Goal: Task Accomplishment & Management: Complete application form

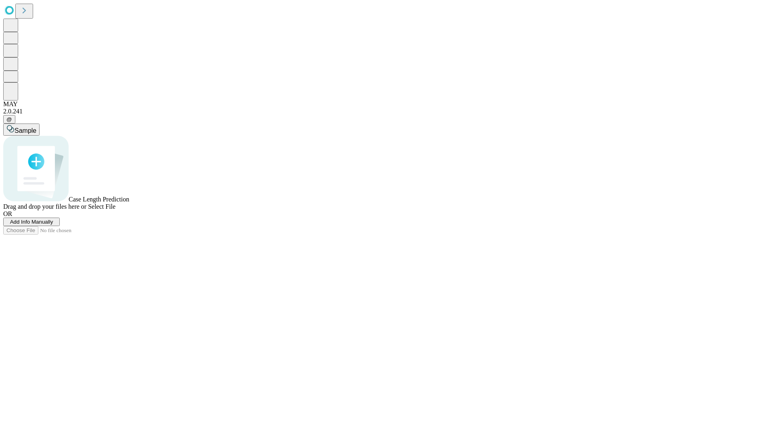
click at [53, 225] on span "Add Info Manually" at bounding box center [31, 222] width 43 height 6
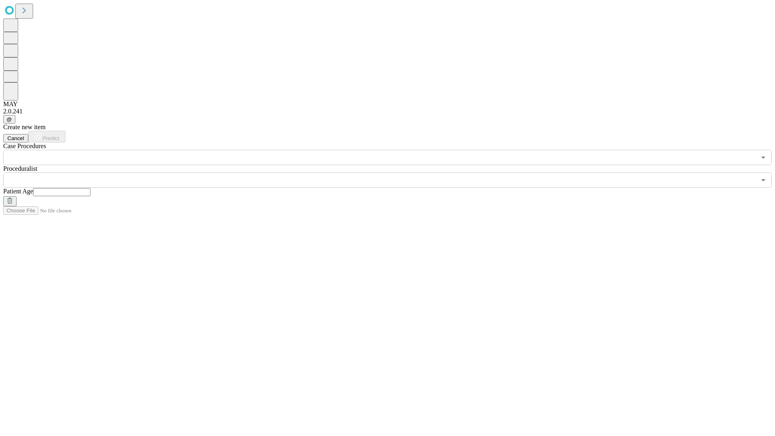
click at [90, 188] on input "text" at bounding box center [61, 192] width 57 height 8
type input "**"
click at [393, 172] on input "text" at bounding box center [379, 179] width 753 height 15
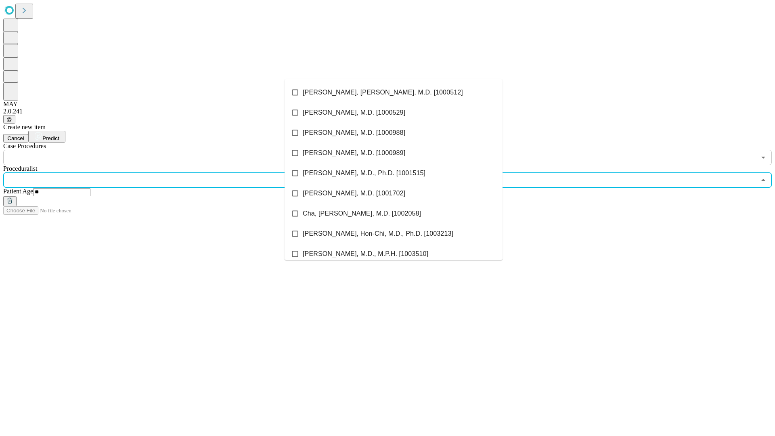
click at [393, 92] on li "[PERSON_NAME], [PERSON_NAME], M.D. [1000512]" at bounding box center [393, 92] width 218 height 20
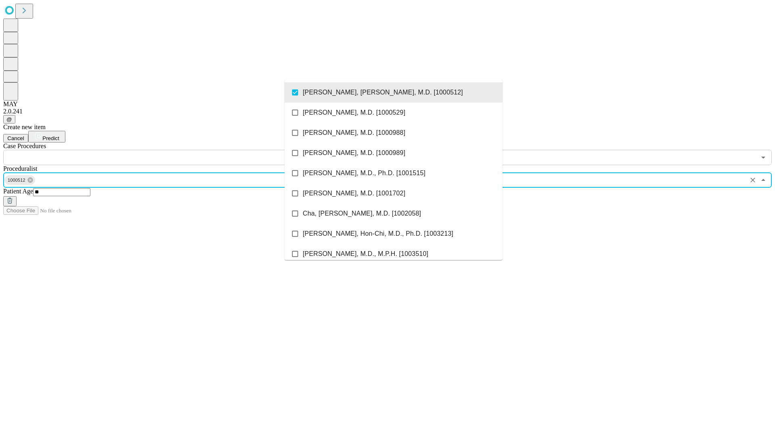
click at [169, 150] on input "text" at bounding box center [379, 157] width 753 height 15
